Goal: Task Accomplishment & Management: Use online tool/utility

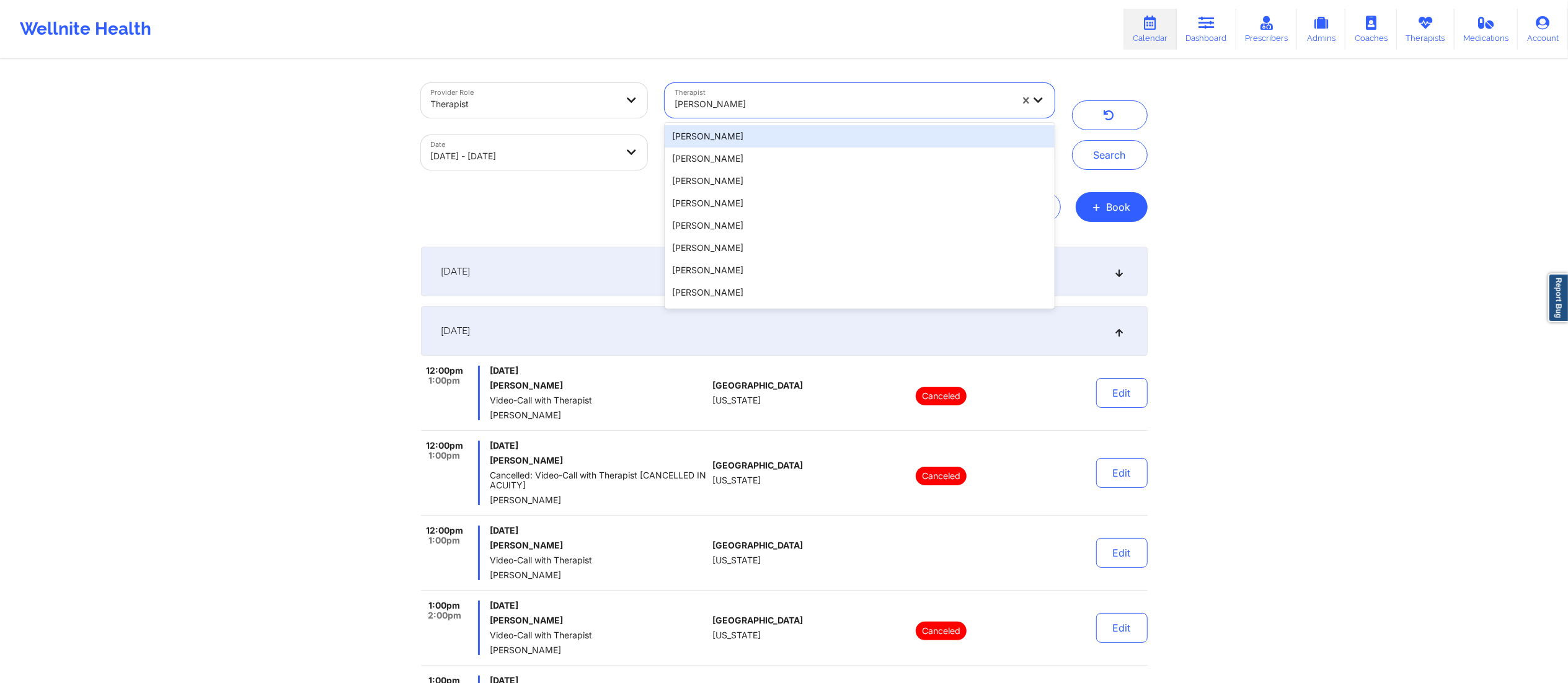
drag, startPoint x: 789, startPoint y: 102, endPoint x: 636, endPoint y: 108, distance: 153.1
click at [636, 108] on div "Provider Role Therapist Therapist 20 results available. Use Up and Down to choo…" at bounding box center [737, 126] width 651 height 104
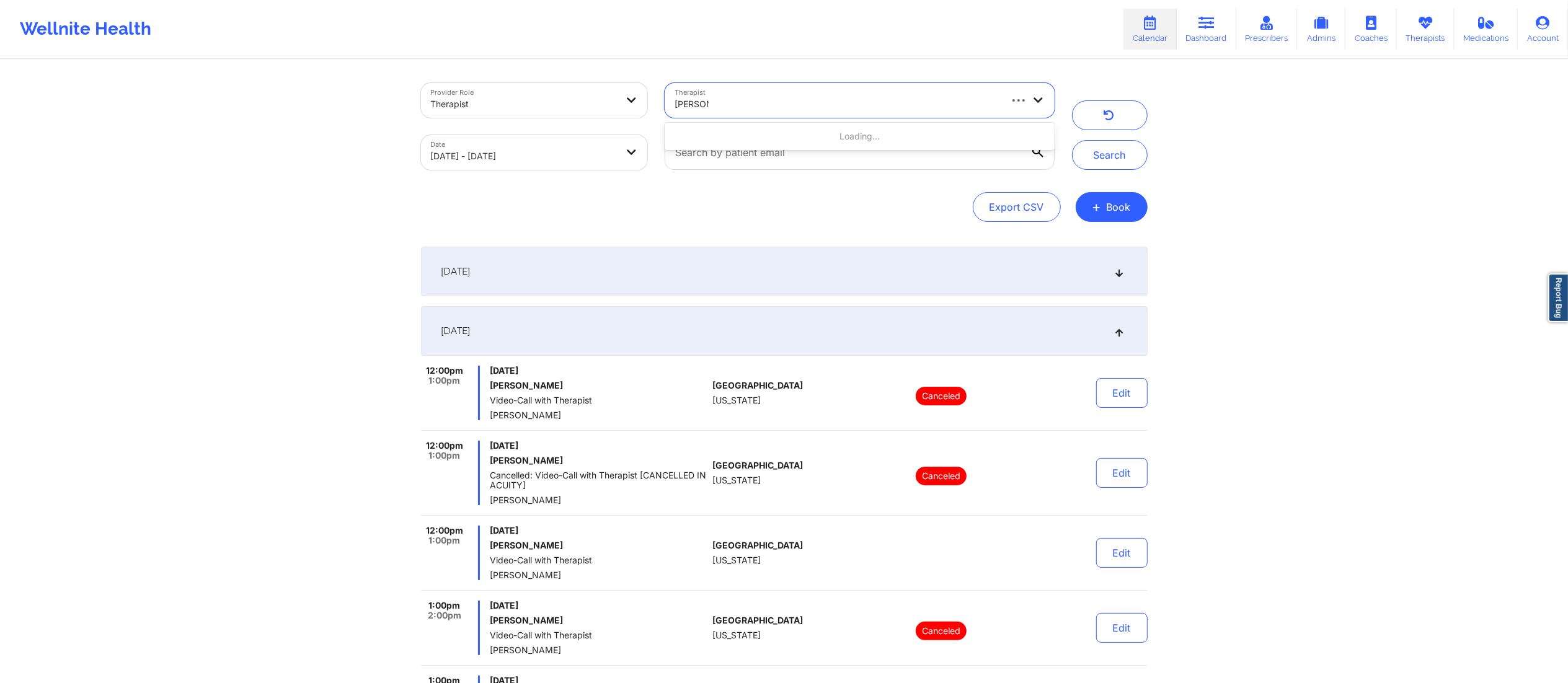
type input "[PERSON_NAME]"
click at [757, 137] on div "[PERSON_NAME]" at bounding box center [859, 136] width 390 height 22
click at [552, 150] on body "Wellnite Health Calendar Dashboard Prescribers Admins Coaches Therapists Medica…" at bounding box center [784, 342] width 1568 height 683
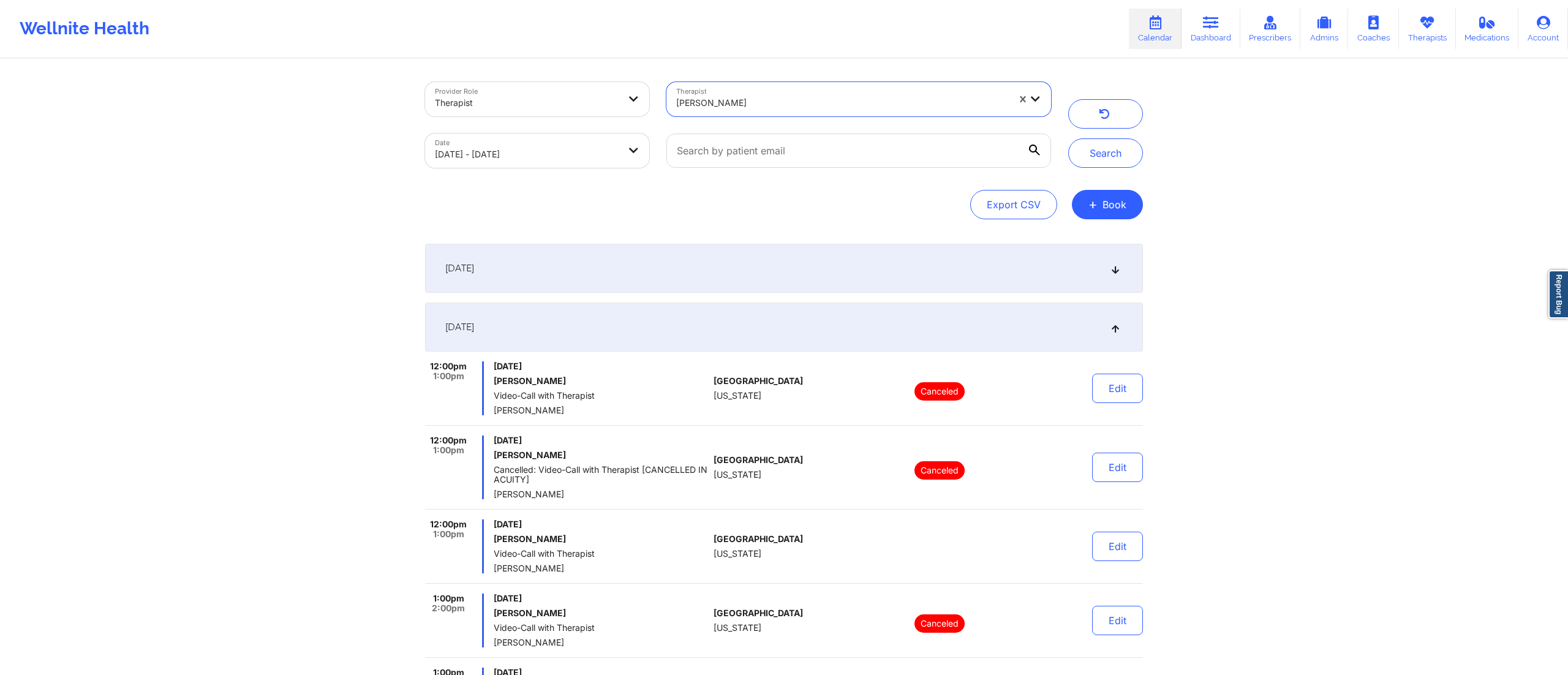
select select "2025-8"
select select "2025-9"
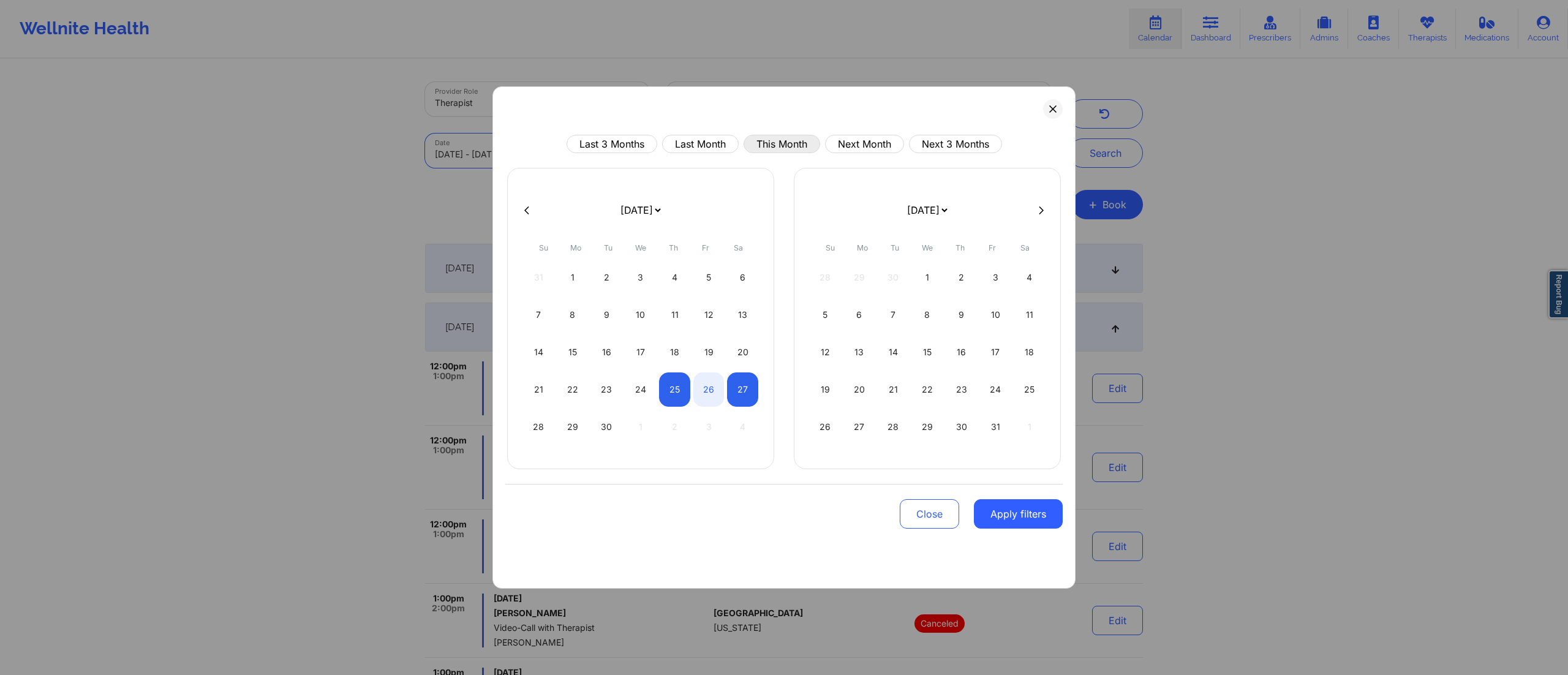
click at [765, 142] on button "This Month" at bounding box center [781, 144] width 76 height 18
select select "2025-8"
select select "2025-9"
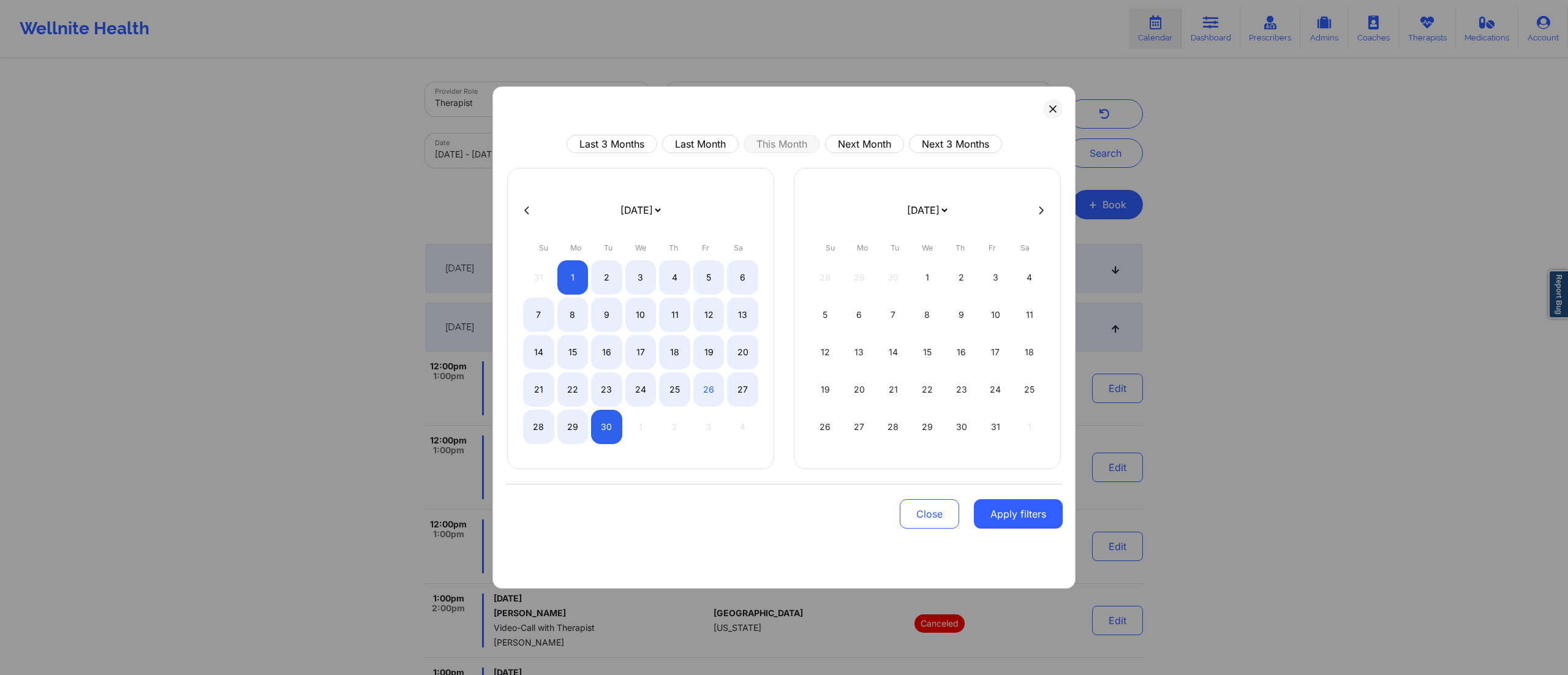
drag, startPoint x: 997, startPoint y: 507, endPoint x: 1000, endPoint y: 493, distance: 14.3
click at [996, 506] on button "Apply filters" at bounding box center [1018, 514] width 88 height 29
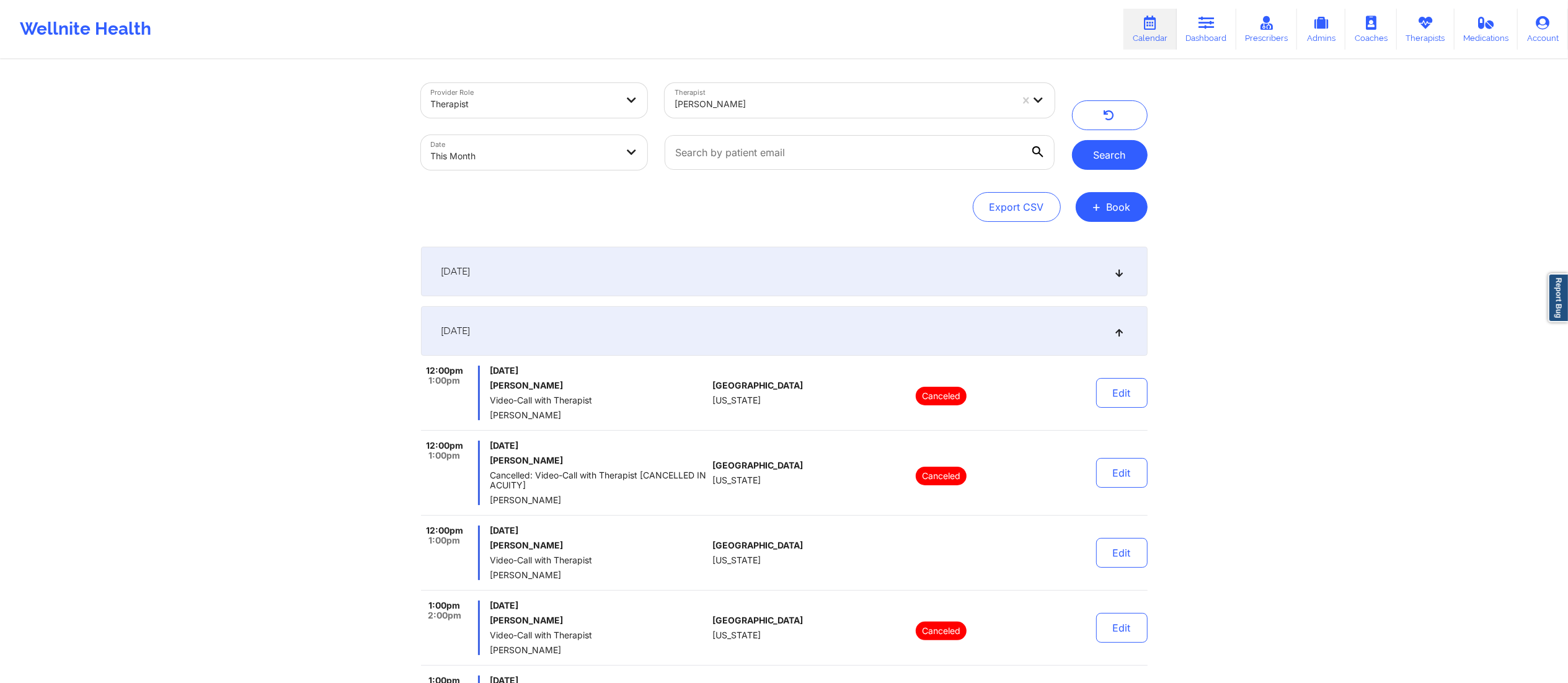
click at [1118, 148] on button "Search" at bounding box center [1110, 155] width 76 height 30
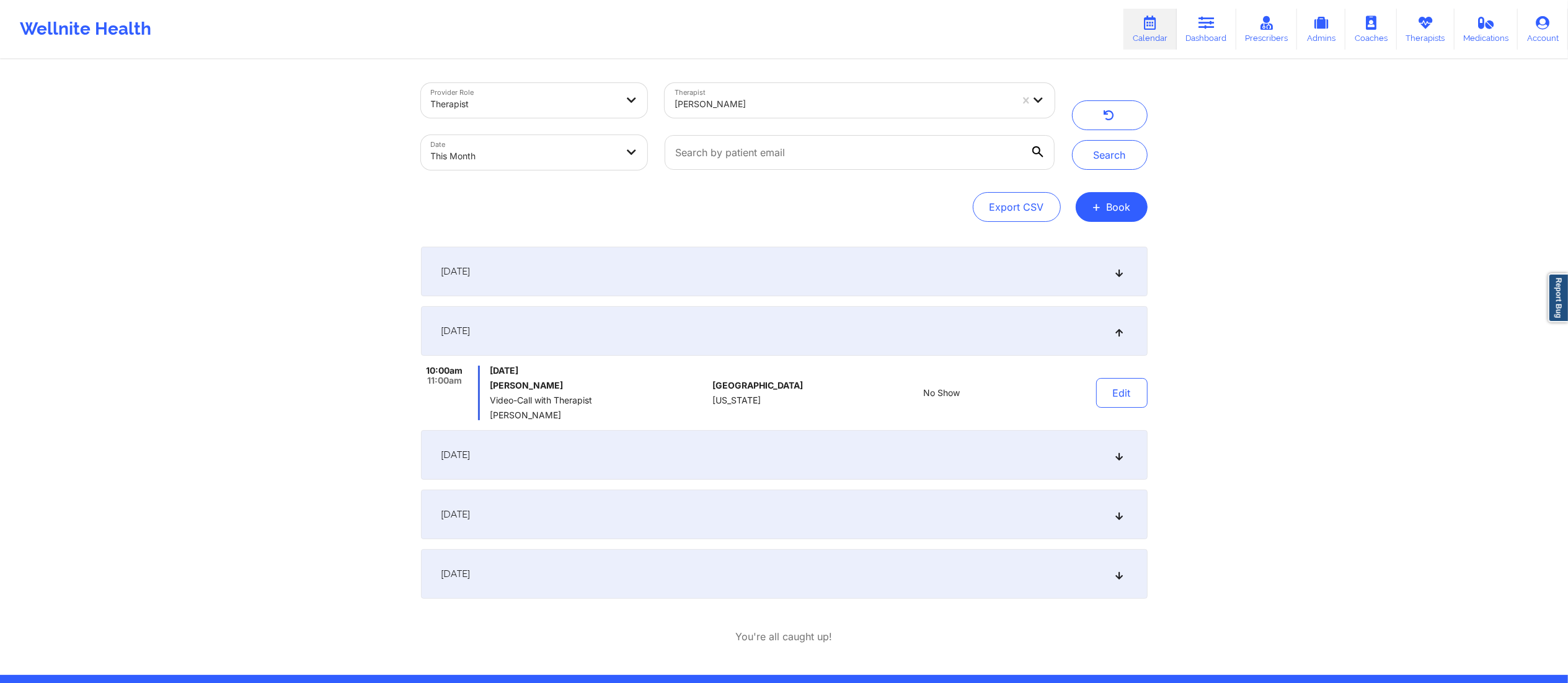
click at [715, 277] on div "September 6, 2025" at bounding box center [784, 271] width 727 height 49
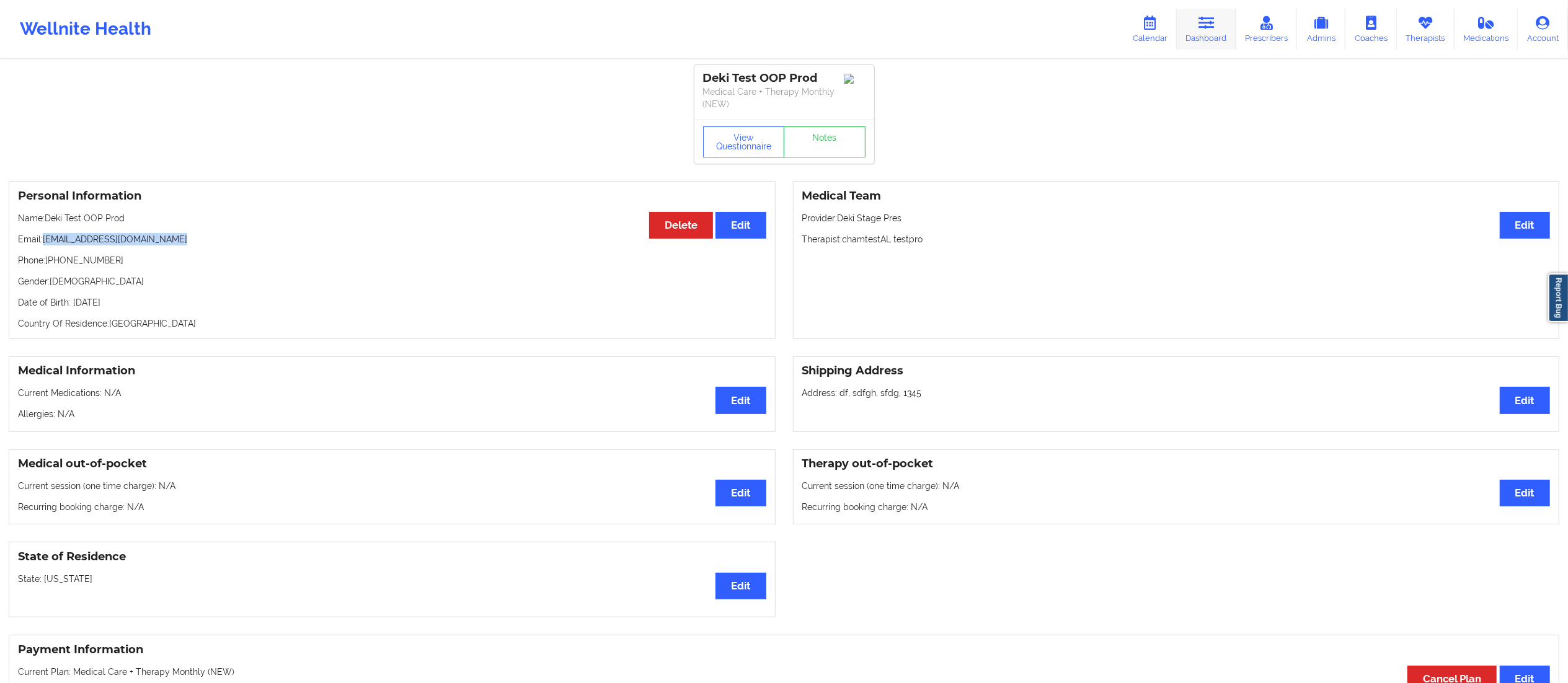
click at [1206, 26] on icon at bounding box center [1207, 23] width 16 height 14
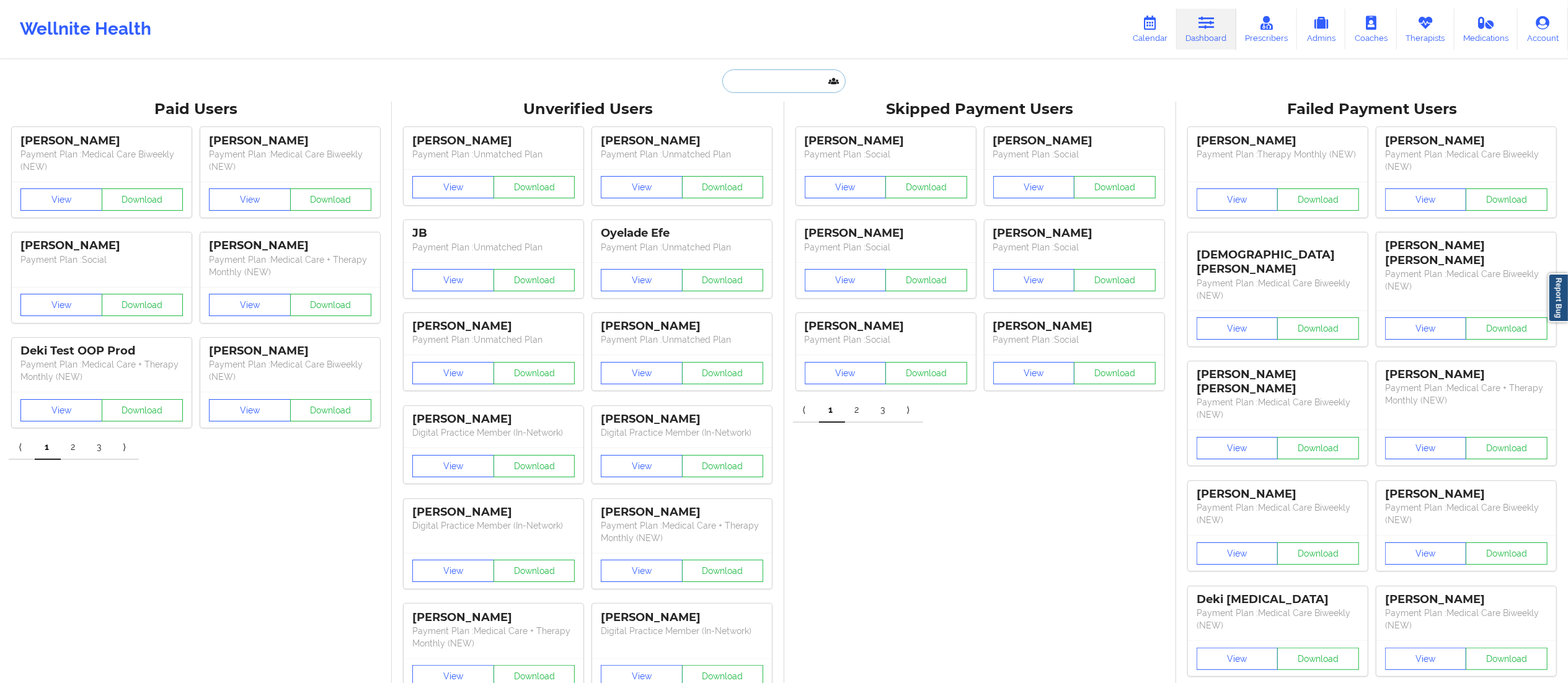
click at [765, 82] on input "text" at bounding box center [784, 80] width 123 height 24
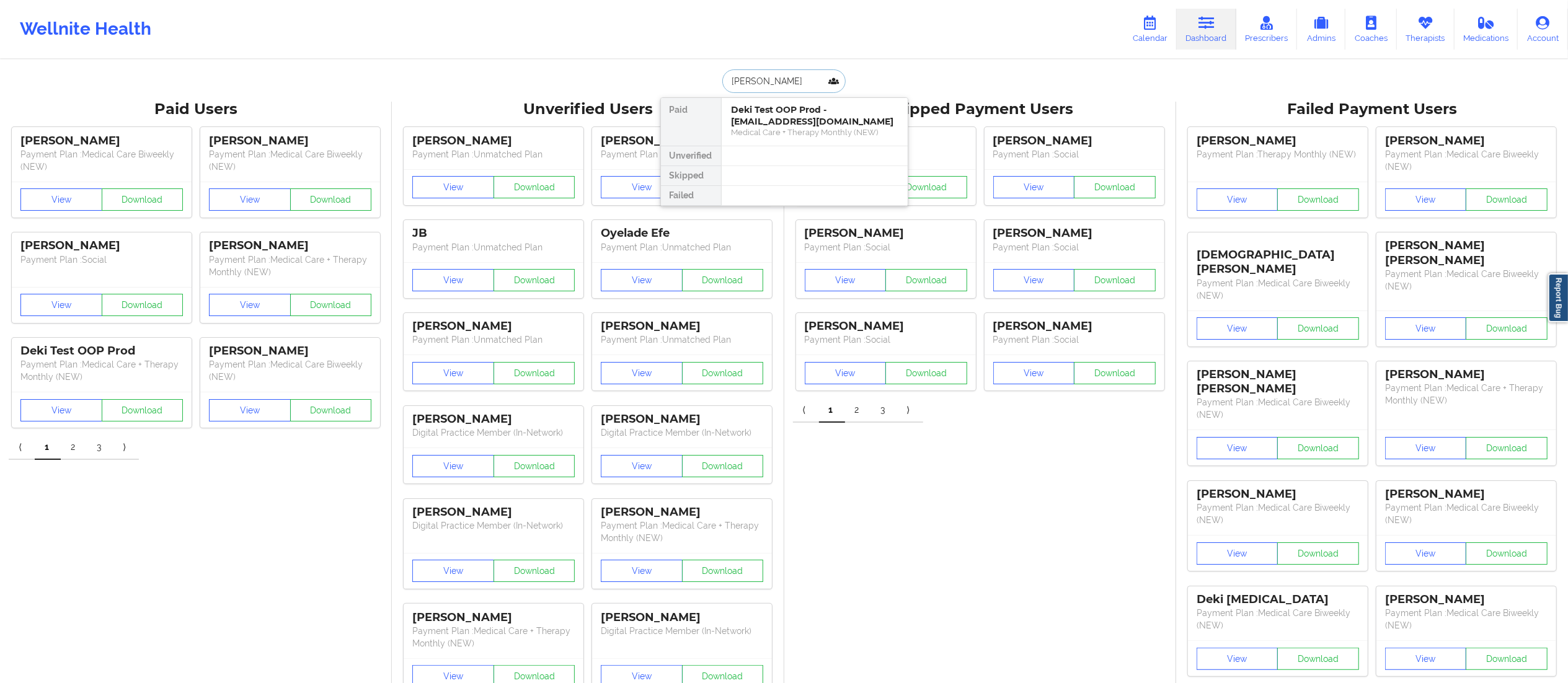
type input "[PERSON_NAME]"
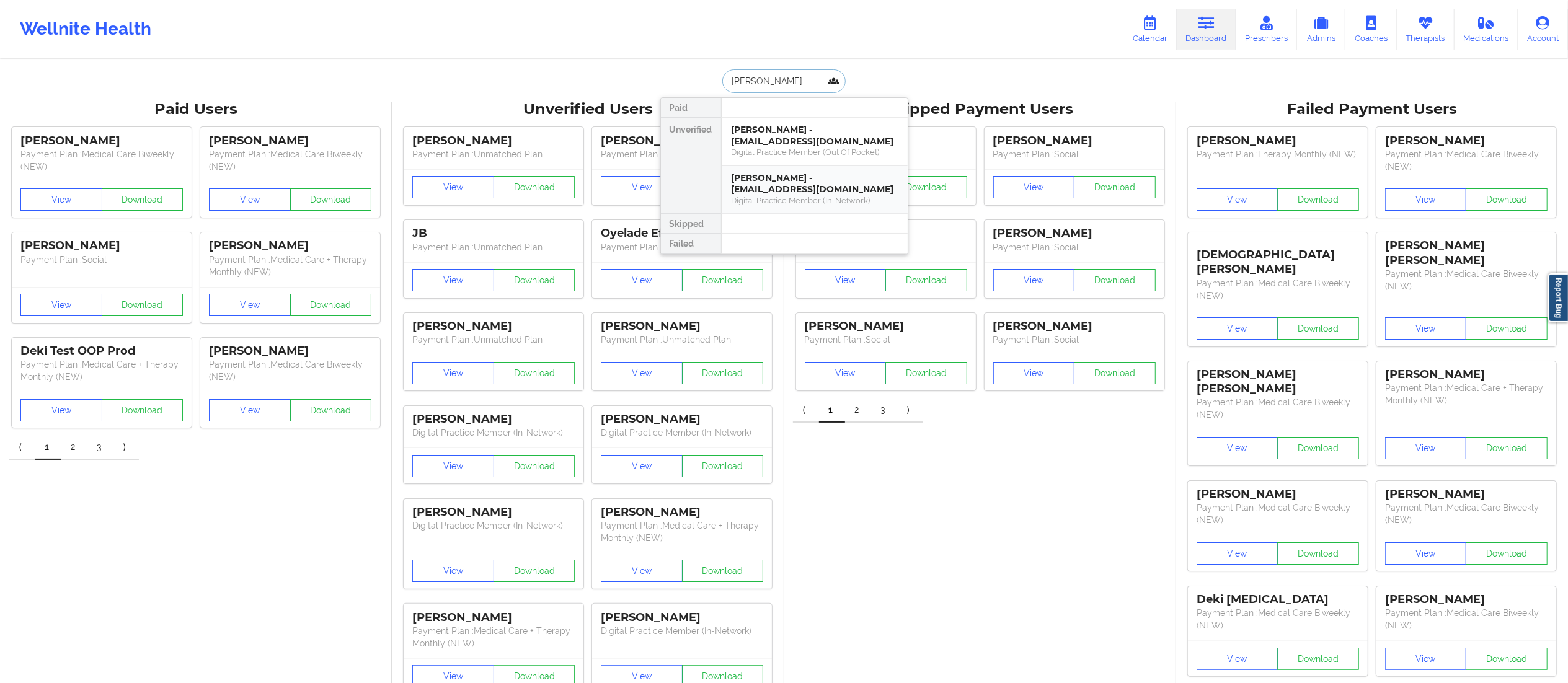
click at [784, 190] on div "[PERSON_NAME] - [EMAIL_ADDRESS][DOMAIN_NAME]" at bounding box center [815, 184] width 166 height 23
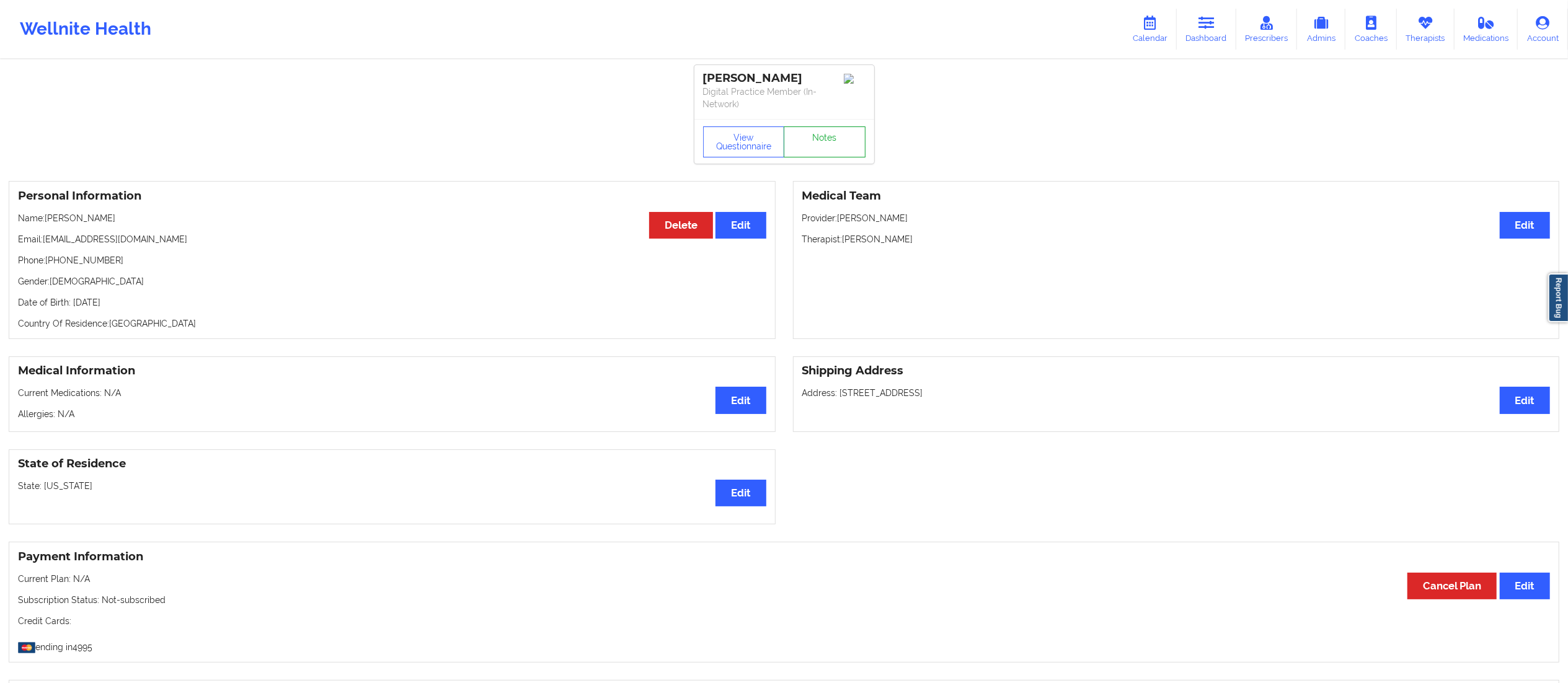
click at [844, 141] on link "Notes" at bounding box center [825, 142] width 82 height 31
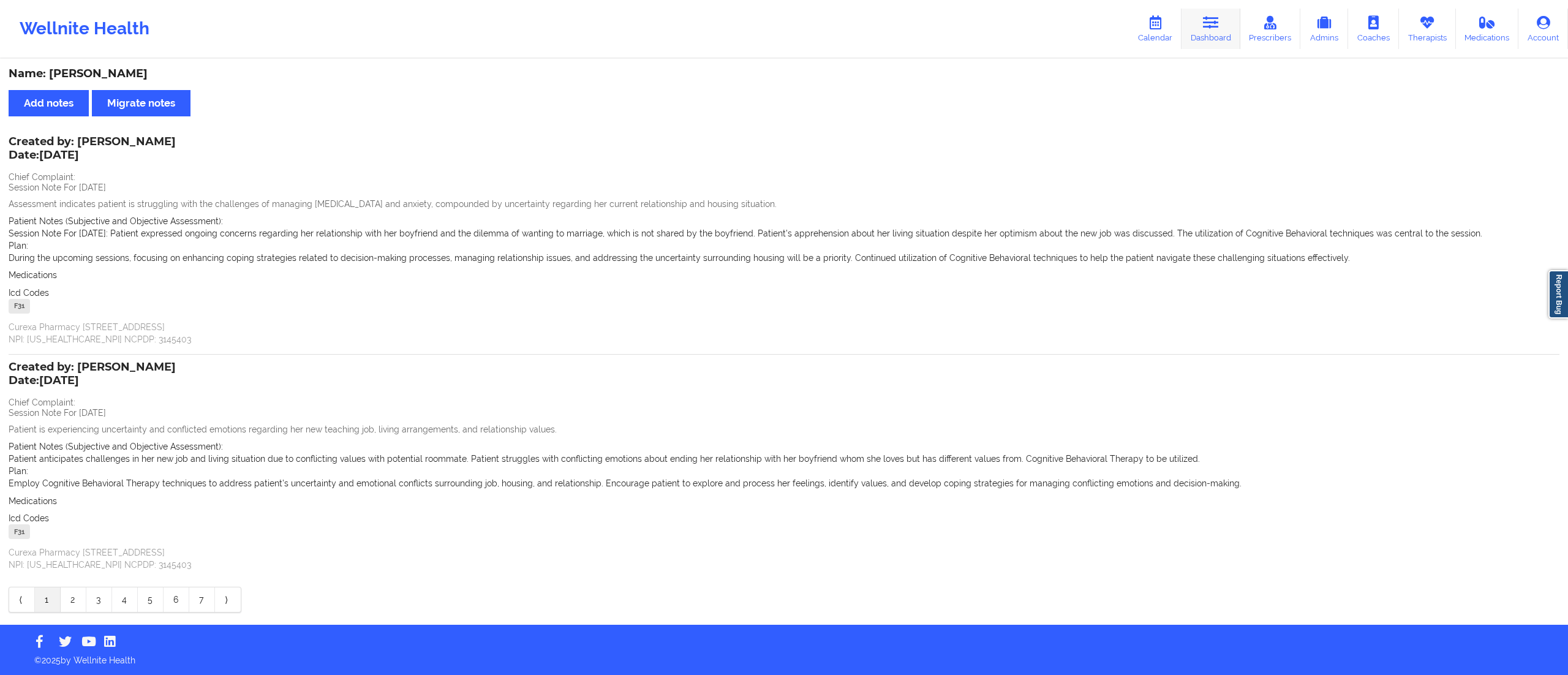
click at [1210, 23] on icon at bounding box center [1210, 22] width 16 height 14
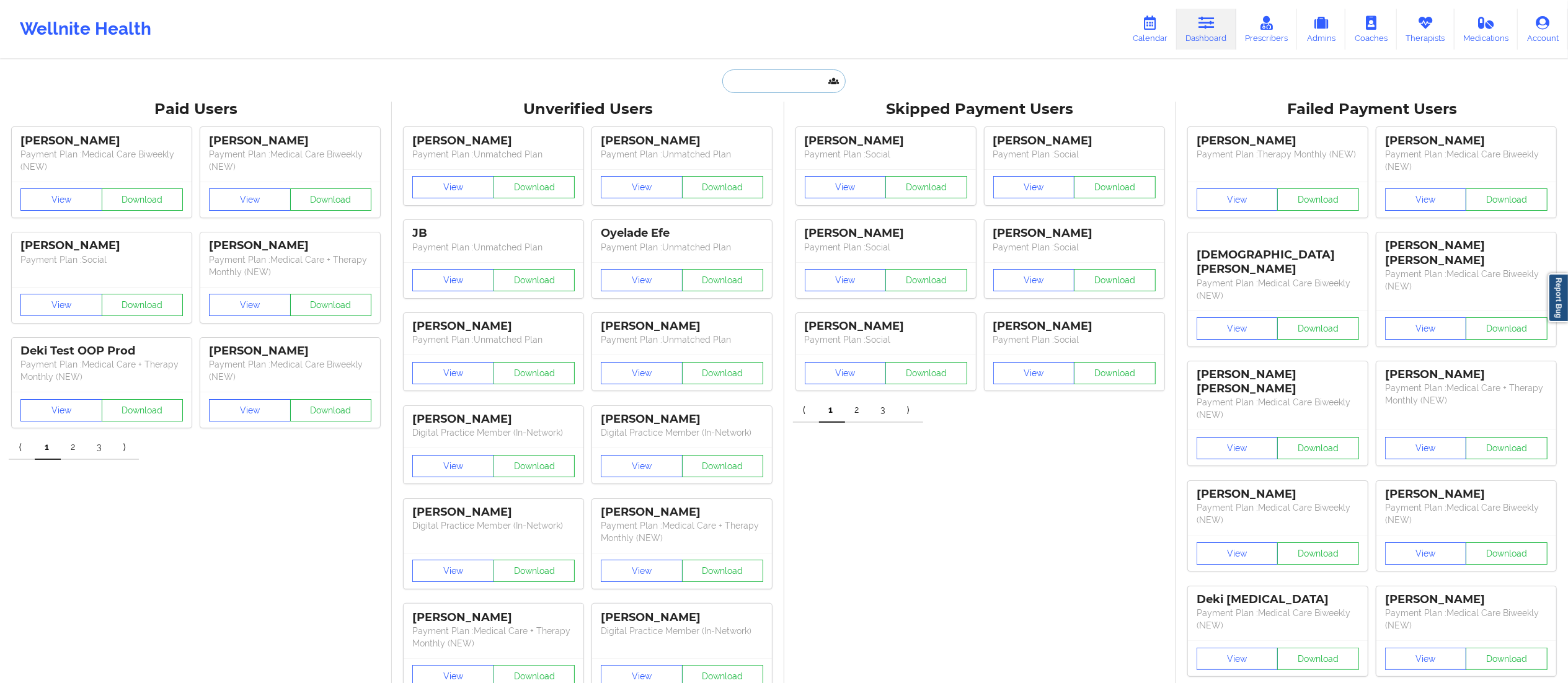
click at [774, 81] on input "text" at bounding box center [784, 80] width 123 height 24
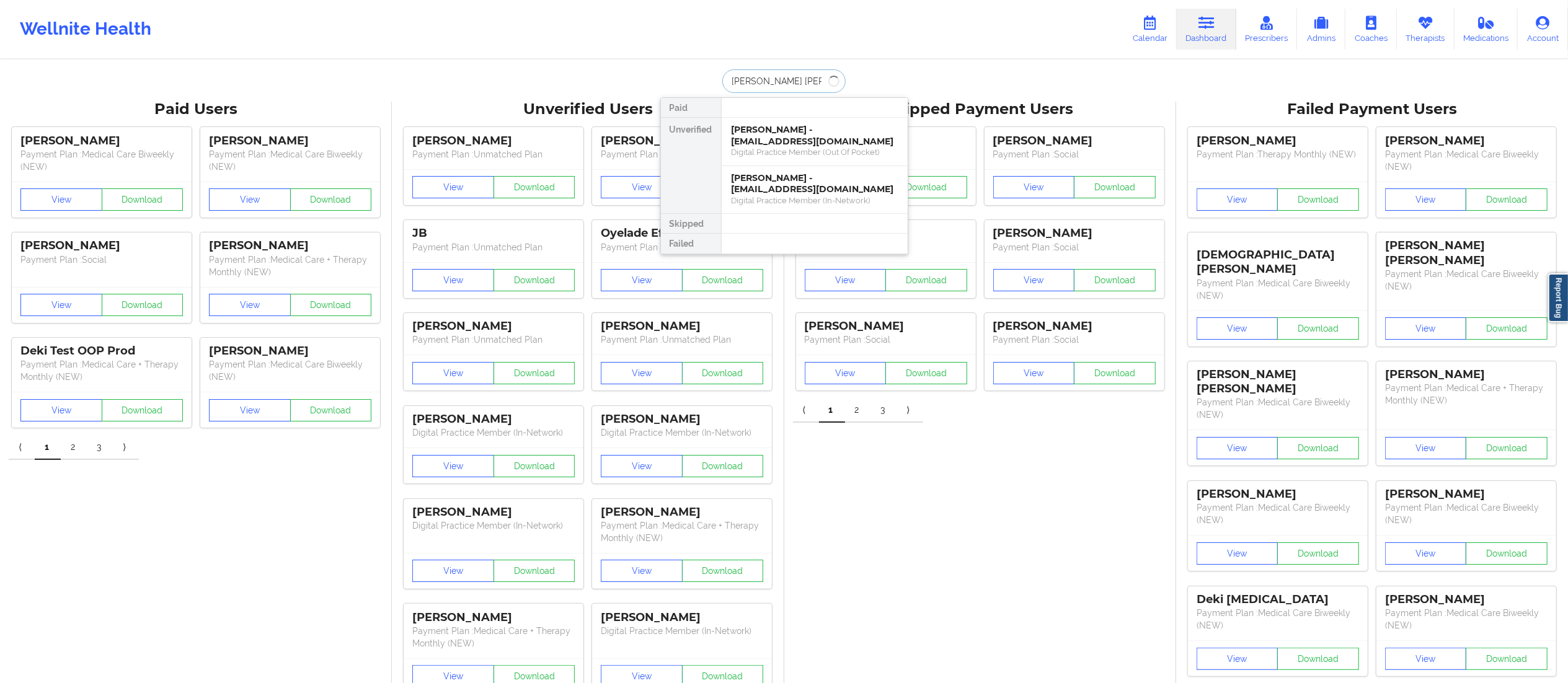
type input "[PERSON_NAME]"
click at [752, 140] on div "[PERSON_NAME] - [EMAIL_ADDRESS][DOMAIN_NAME]" at bounding box center [815, 135] width 166 height 23
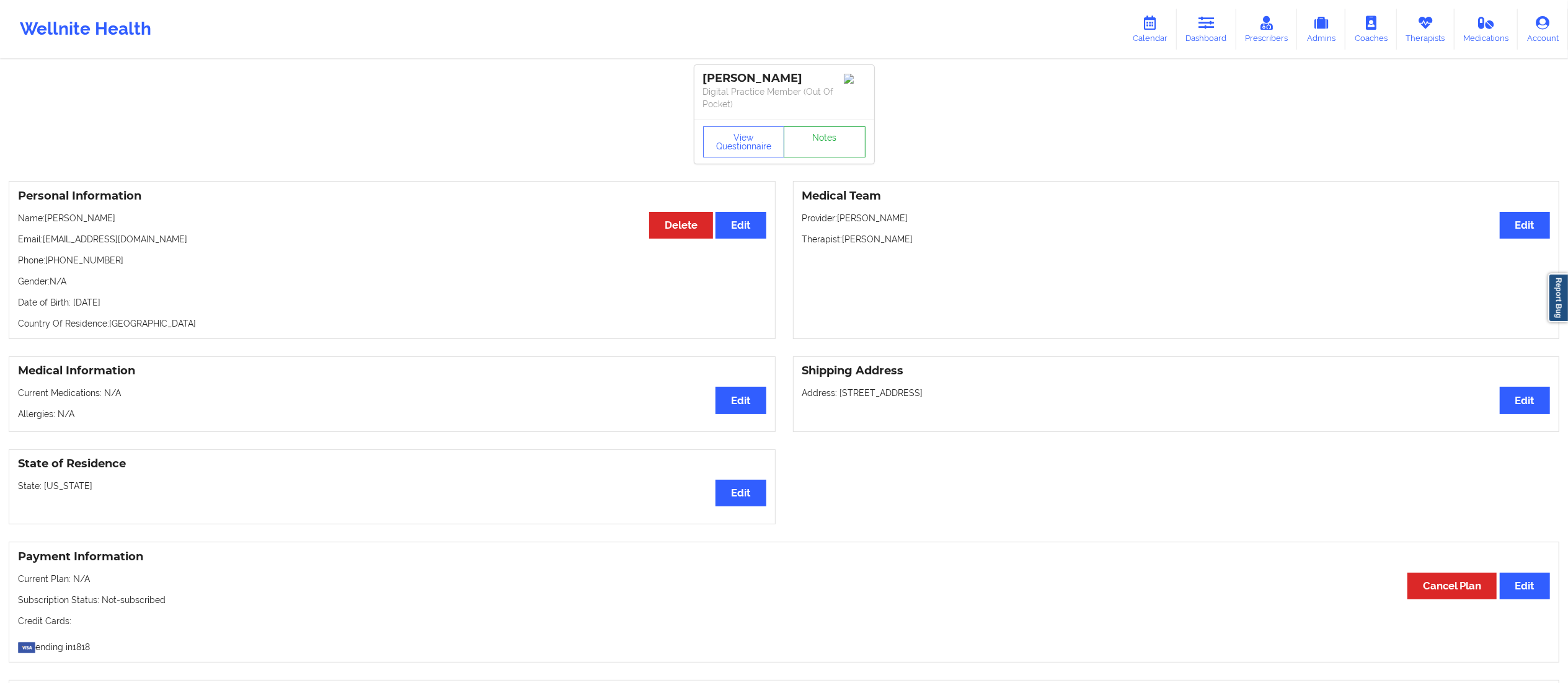
click at [809, 150] on link "Notes" at bounding box center [825, 142] width 82 height 31
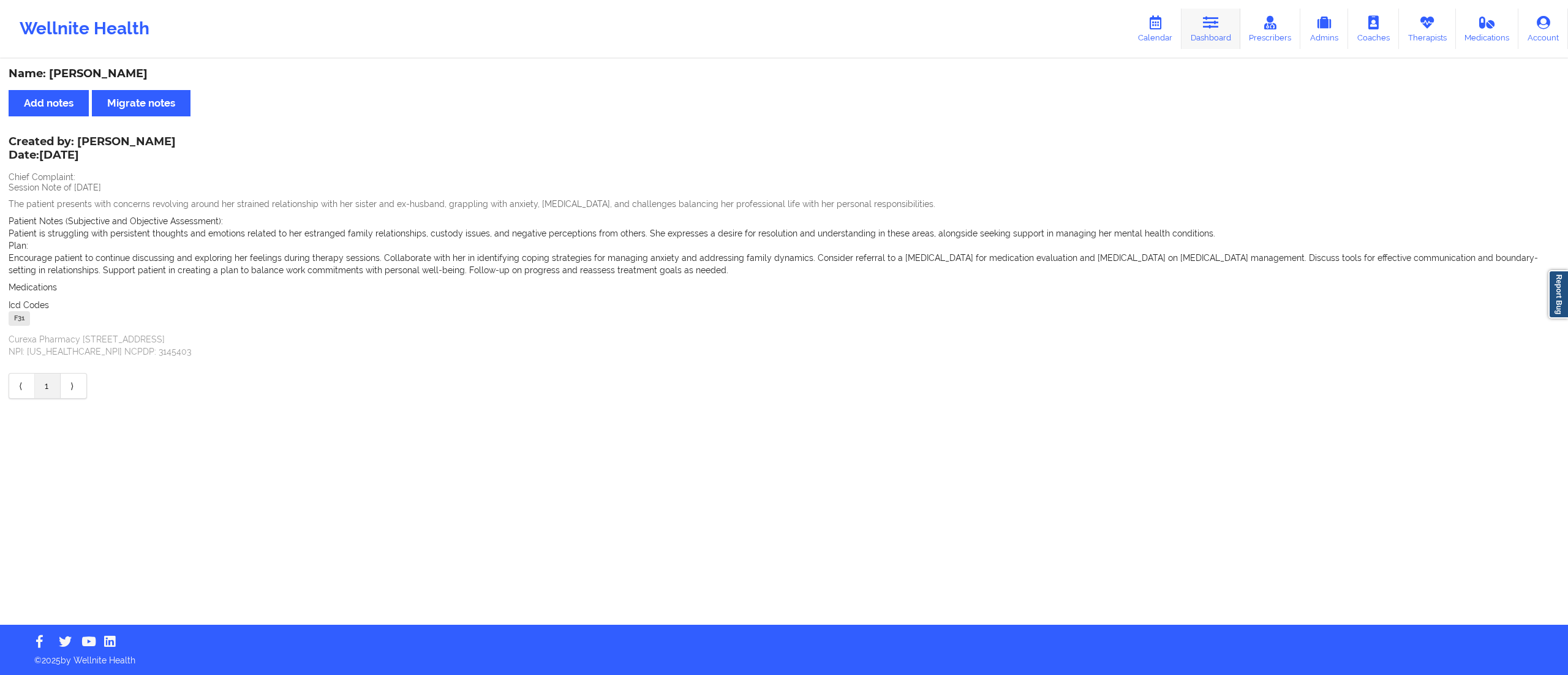
click at [1216, 36] on link "Dashboard" at bounding box center [1210, 28] width 58 height 40
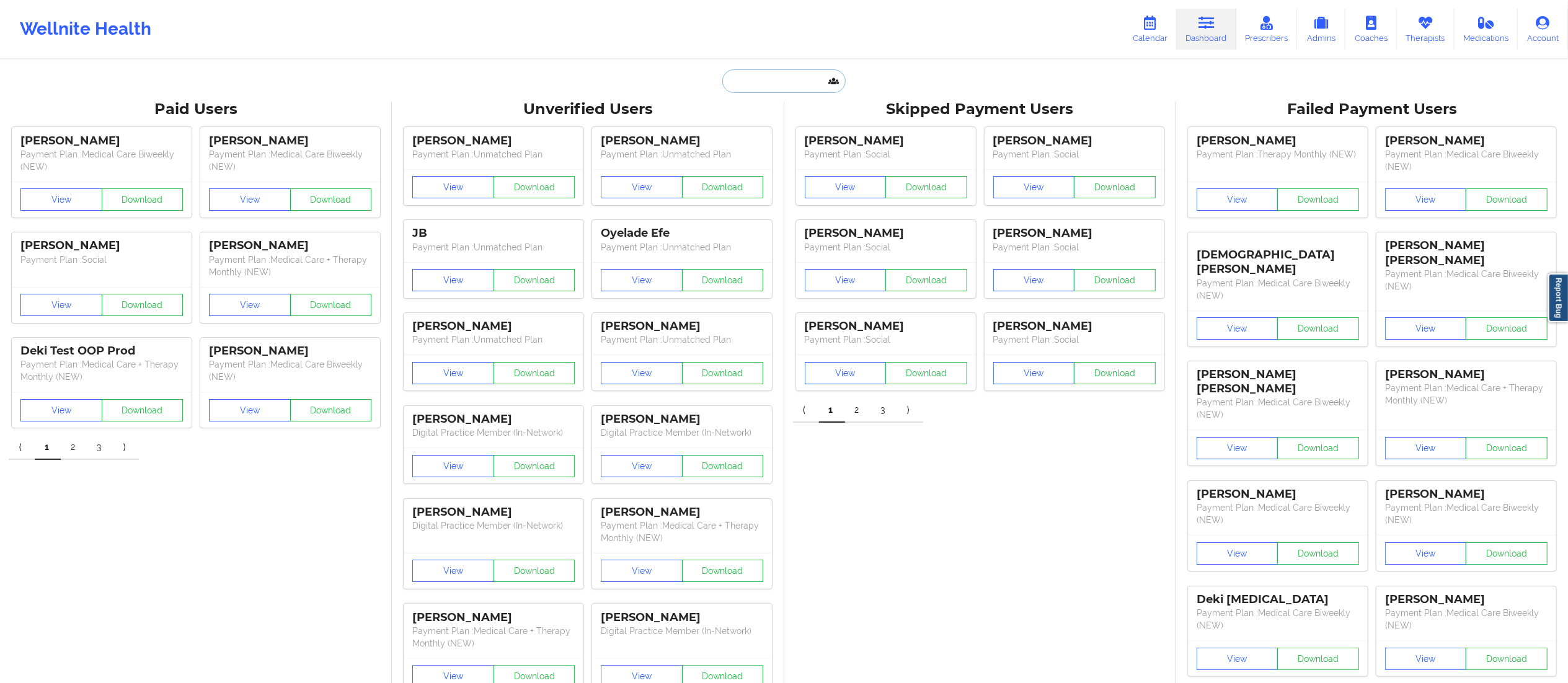
click at [791, 86] on input "text" at bounding box center [784, 80] width 123 height 24
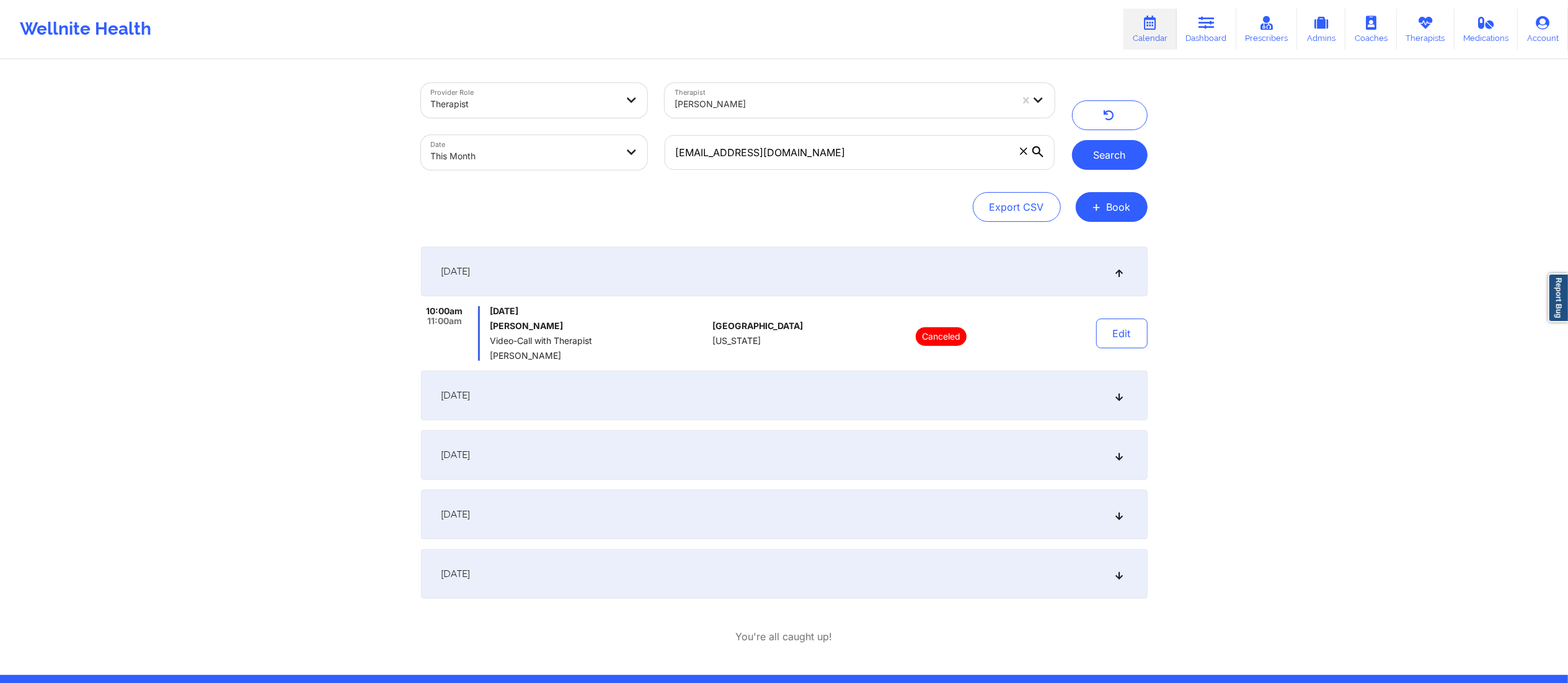
type input "naturenikki35@yahoo.com"
click at [1099, 157] on button "Search" at bounding box center [1110, 155] width 76 height 30
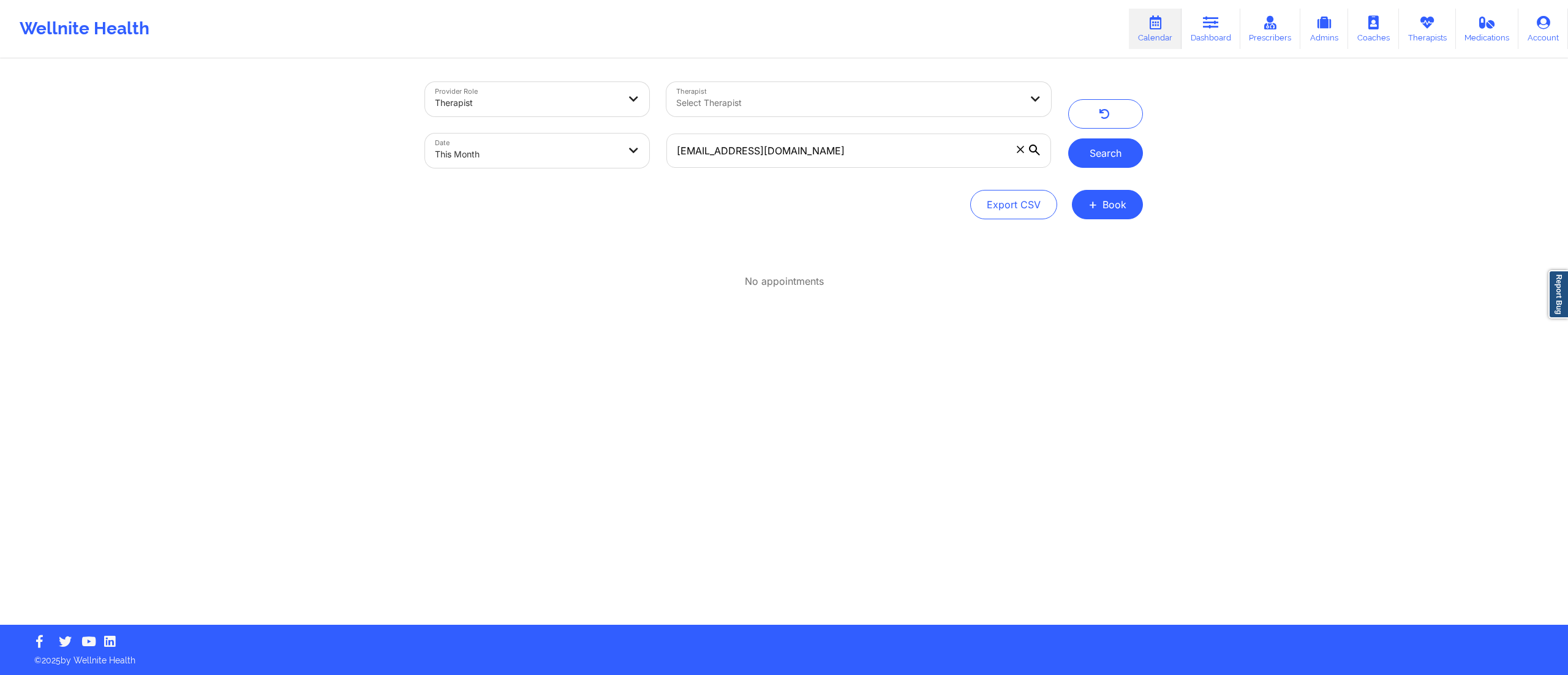
click at [1097, 155] on button "Search" at bounding box center [1105, 153] width 75 height 29
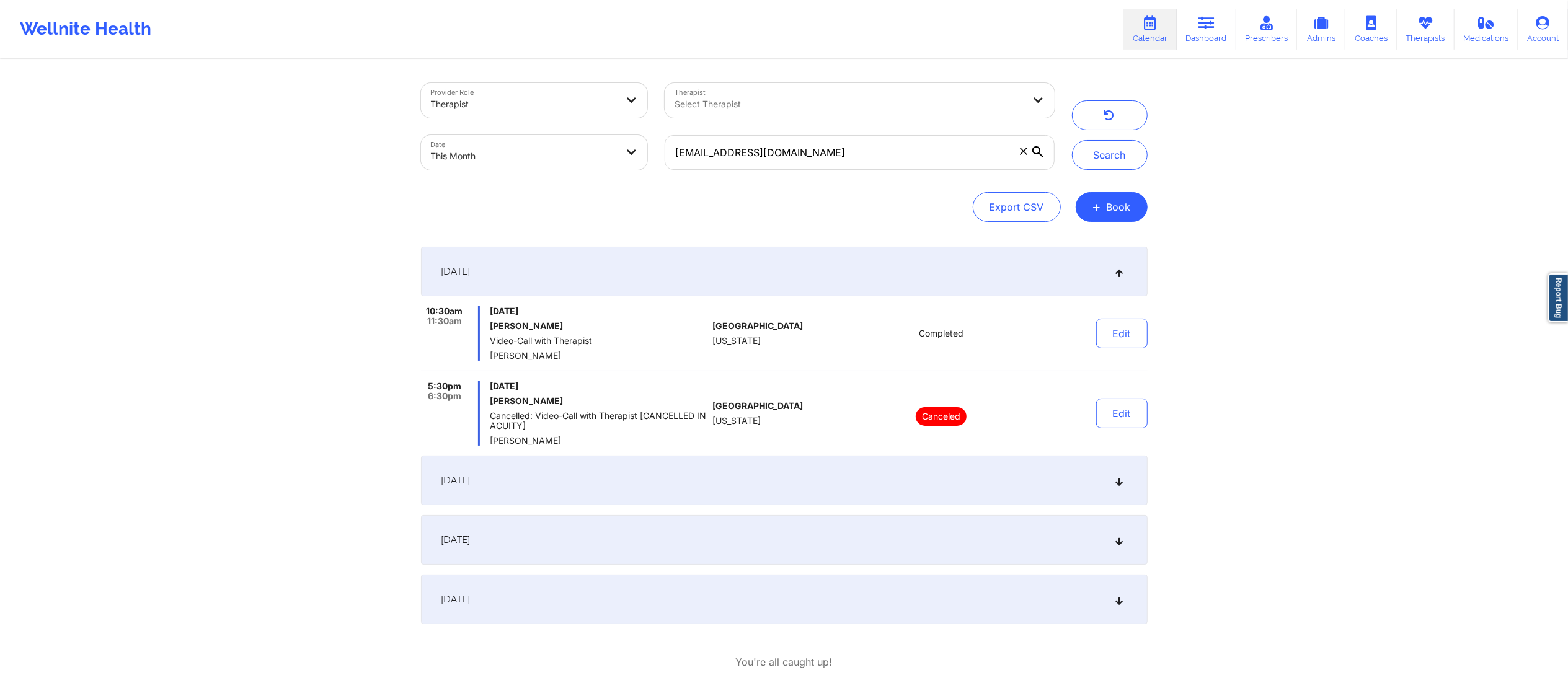
scroll to position [68, 0]
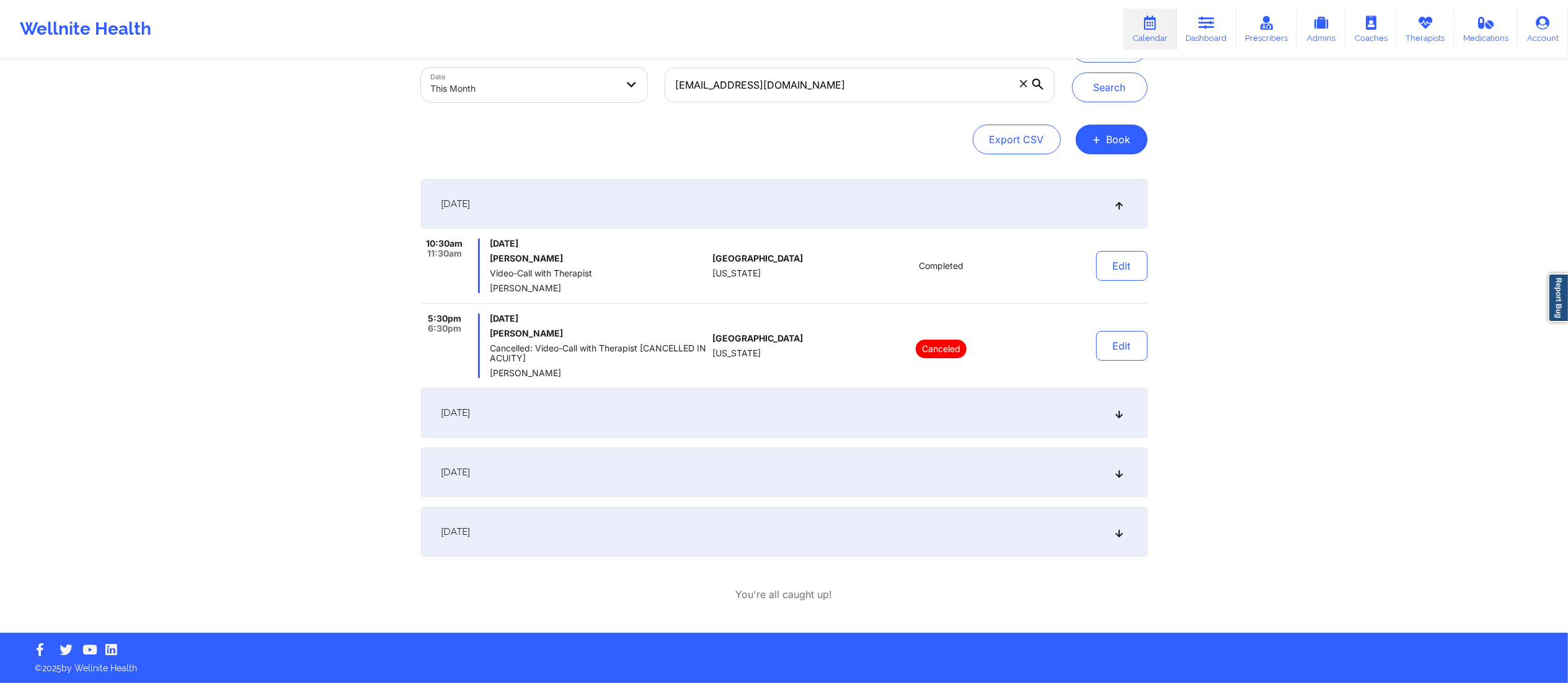
click at [641, 423] on div "September 11, 2025" at bounding box center [784, 412] width 727 height 49
